Goal: Task Accomplishment & Management: Manage account settings

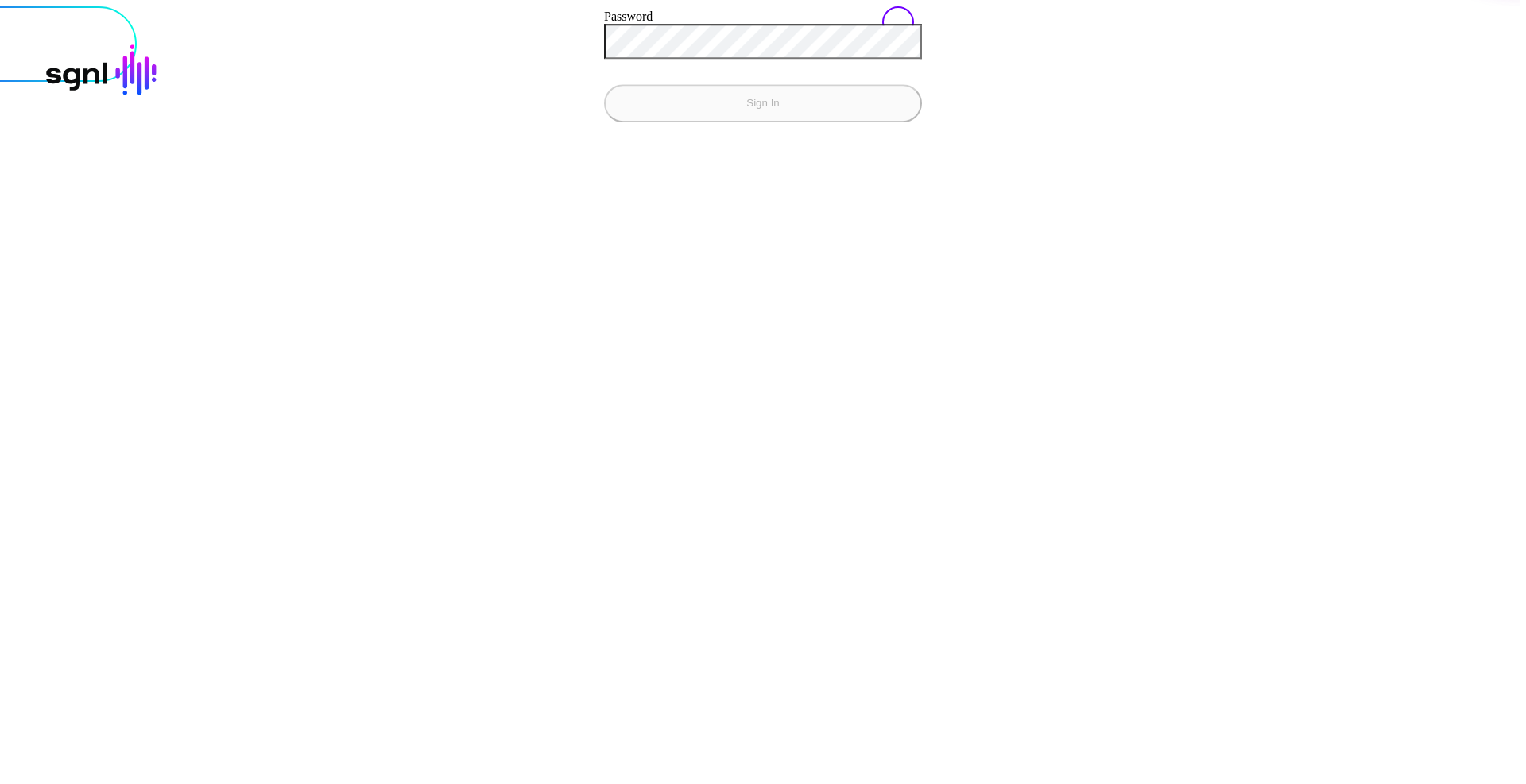
type input "**********"
click at [604, 85] on button "Sign In" at bounding box center [763, 104] width 318 height 38
